Goal: Find specific page/section: Find specific page/section

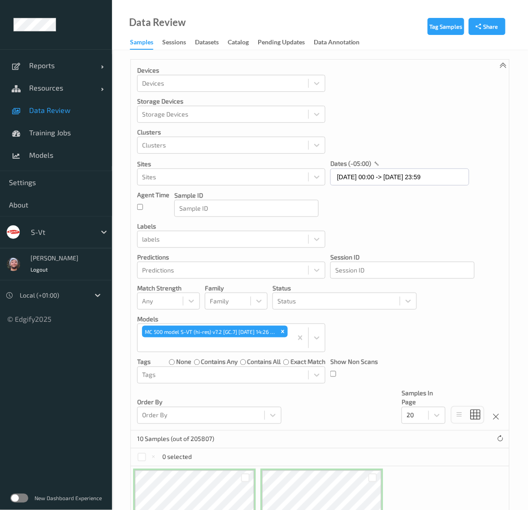
drag, startPoint x: -21, startPoint y: 91, endPoint x: 467, endPoint y: -4, distance: 497.0
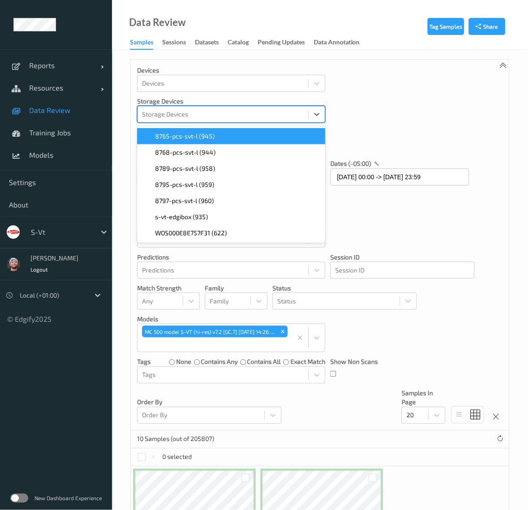
click at [291, 117] on div at bounding box center [223, 114] width 162 height 11
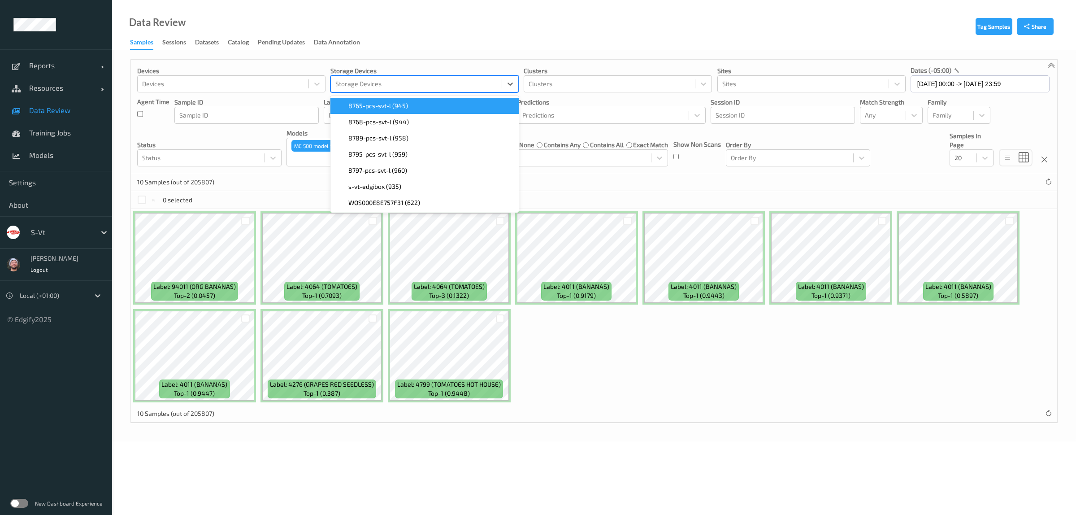
click at [66, 113] on span "Data Review" at bounding box center [66, 110] width 74 height 9
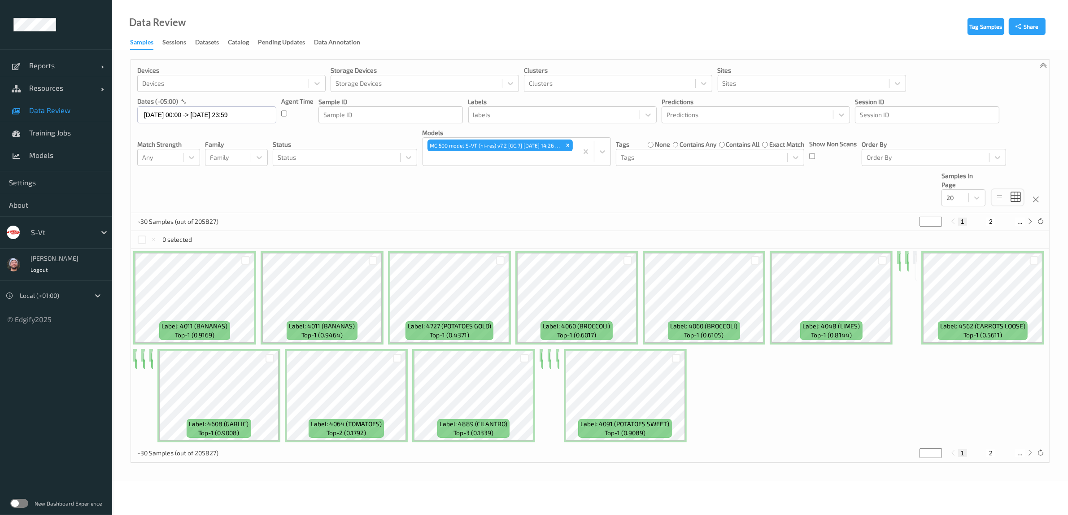
scroll to position [64, 0]
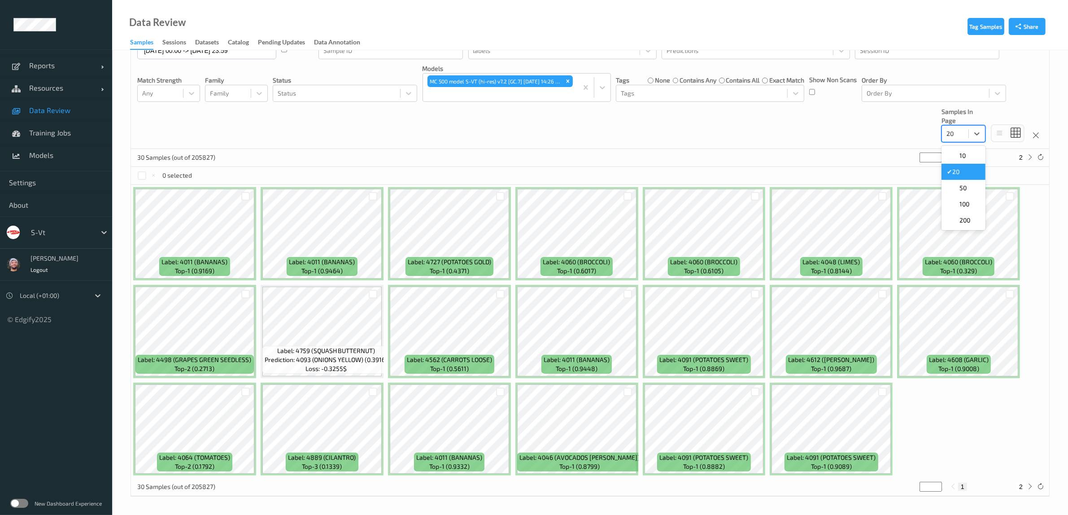
click at [528, 131] on div at bounding box center [954, 133] width 17 height 11
click at [528, 193] on div "50" at bounding box center [963, 188] width 44 height 16
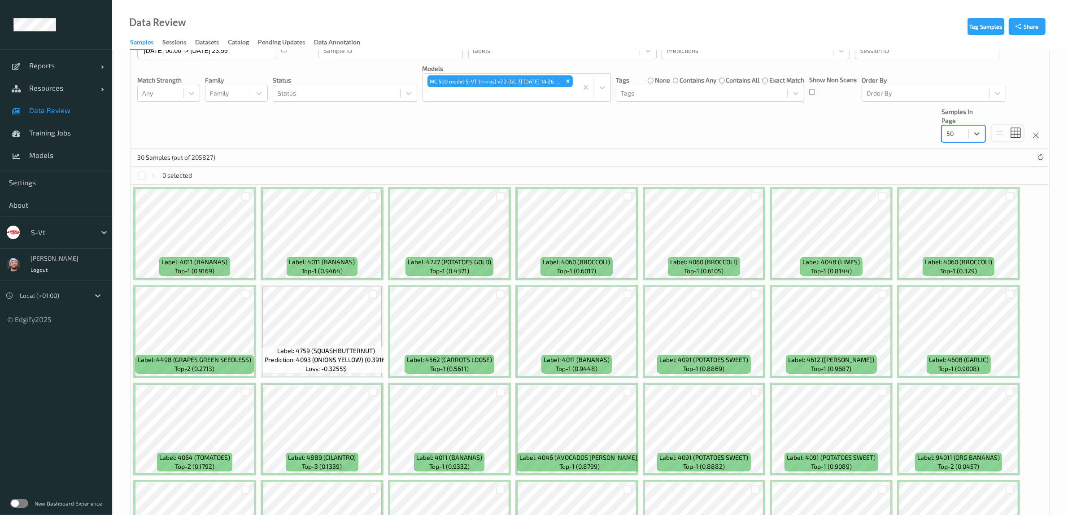
click at [528, 137] on div "Devices Devices Storage Devices Storage Devices Clusters Clusters Sites Sites d…" at bounding box center [590, 72] width 918 height 153
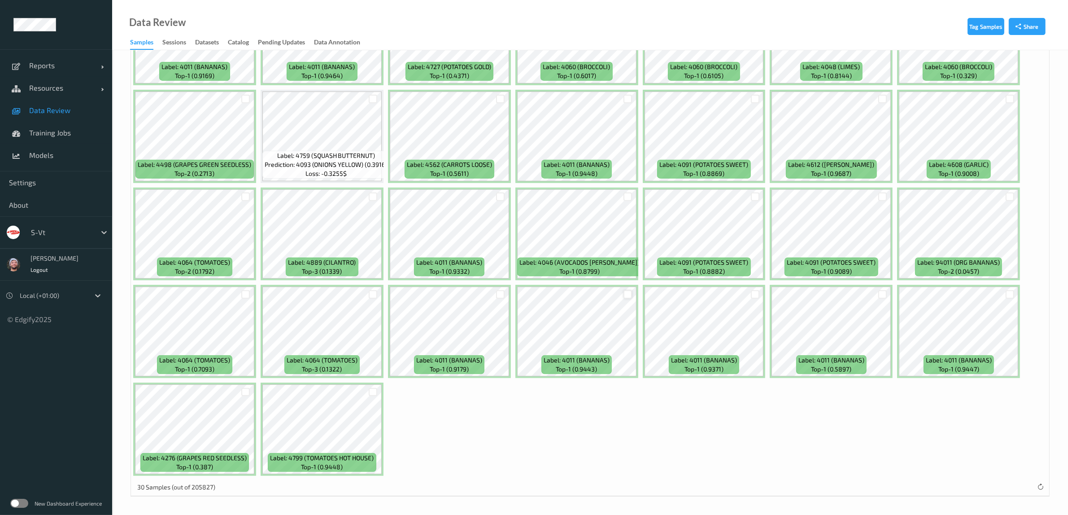
scroll to position [0, 0]
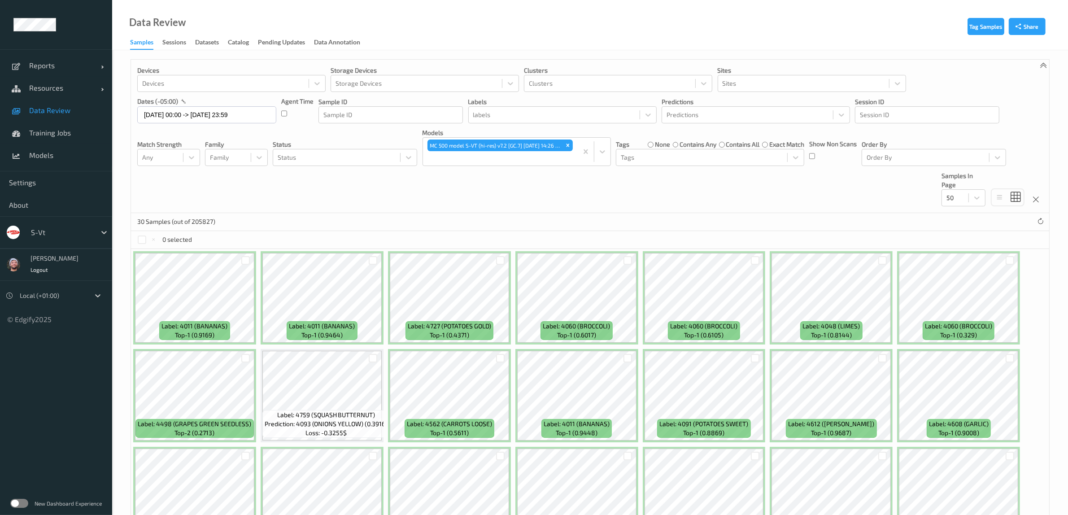
click at [67, 116] on link "Data Review" at bounding box center [56, 110] width 112 height 22
